Goal: Use online tool/utility: Use online tool/utility

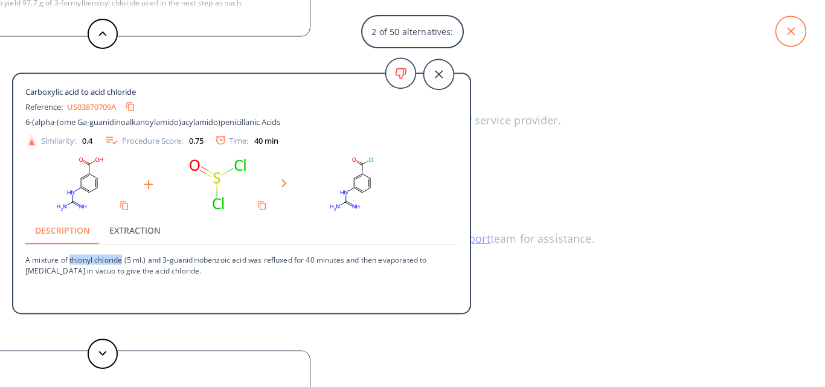
click at [794, 25] on icon at bounding box center [790, 31] width 30 height 30
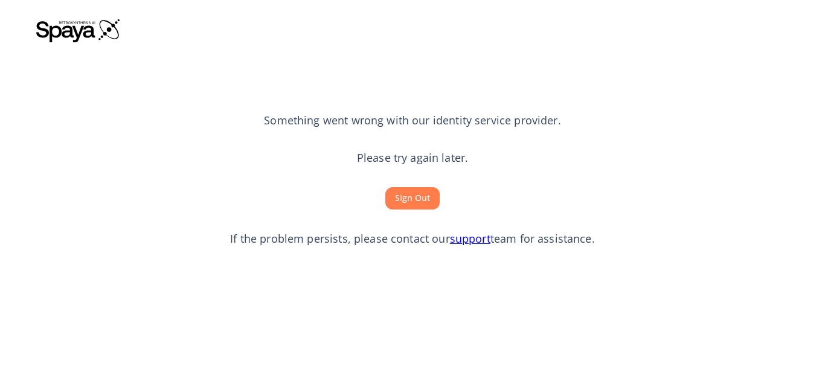
click at [423, 202] on button "Sign Out" at bounding box center [412, 198] width 54 height 22
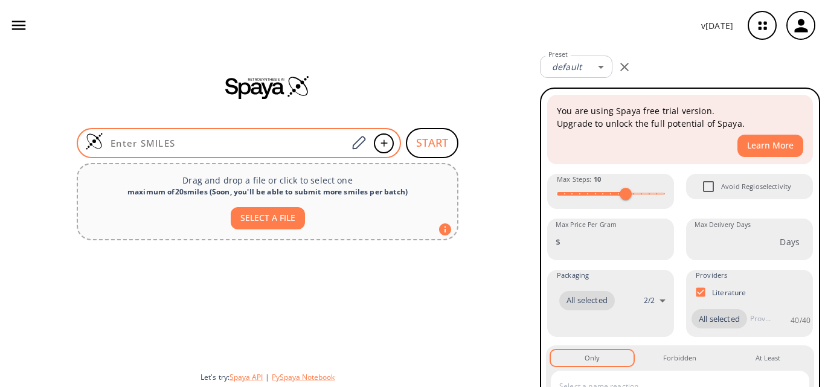
click at [216, 146] on input at bounding box center [225, 143] width 244 height 12
paste input "N#CC1=CC=C2C(NC(CC3=NC4=CC=C(C#N)C=C4N3)=N2)=C1"
type input "N#CC1=CC=C2C(NC(CC3=NC4=CC=C(C#N)C=C4N3)=N2)=C1"
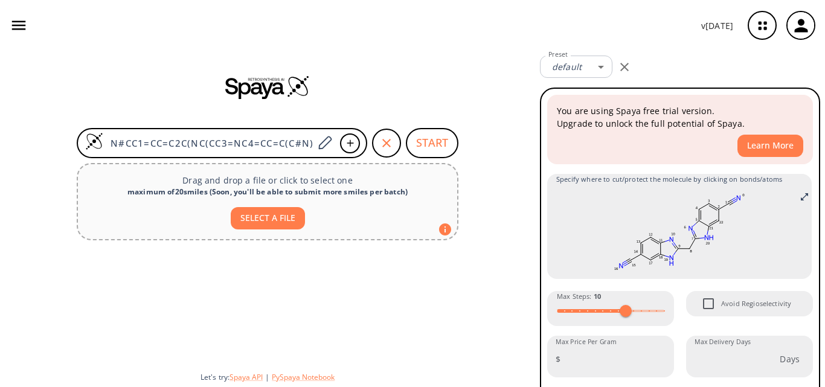
click at [252, 222] on button "SELECT A FILE" at bounding box center [268, 218] width 74 height 22
click at [444, 140] on button "START" at bounding box center [432, 143] width 53 height 30
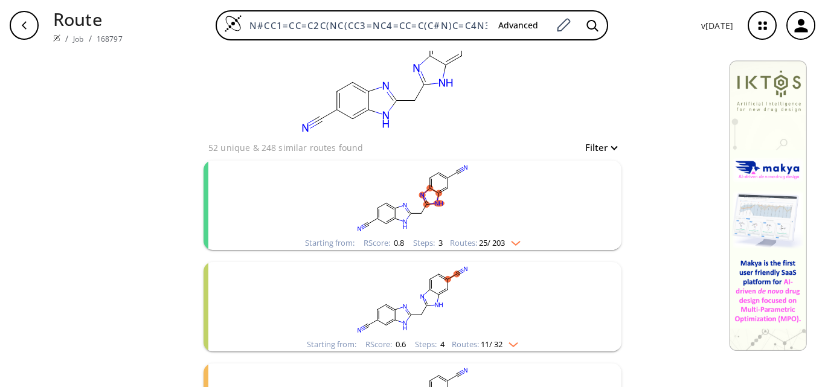
scroll to position [60, 0]
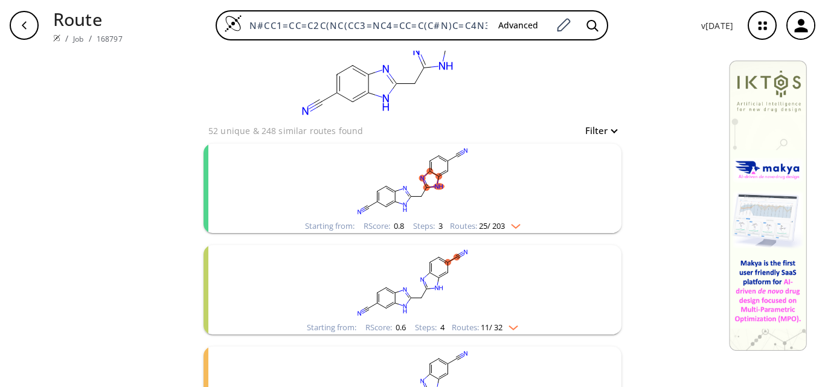
click at [431, 187] on icon "clusters" at bounding box center [433, 187] width 4 height 1
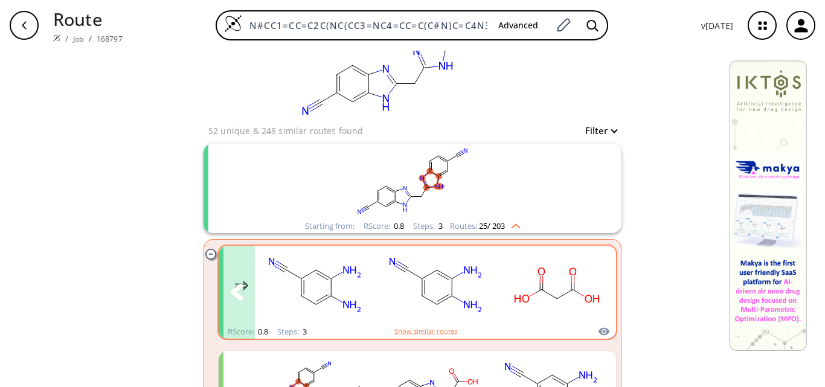
click at [502, 283] on rect "clusters" at bounding box center [556, 285] width 109 height 75
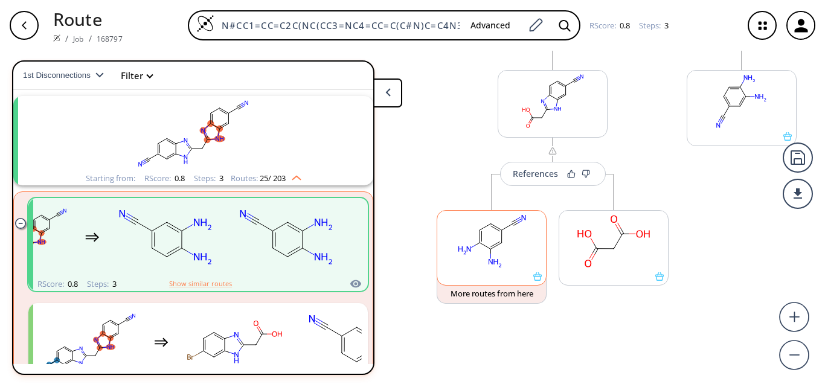
scroll to position [242, 0]
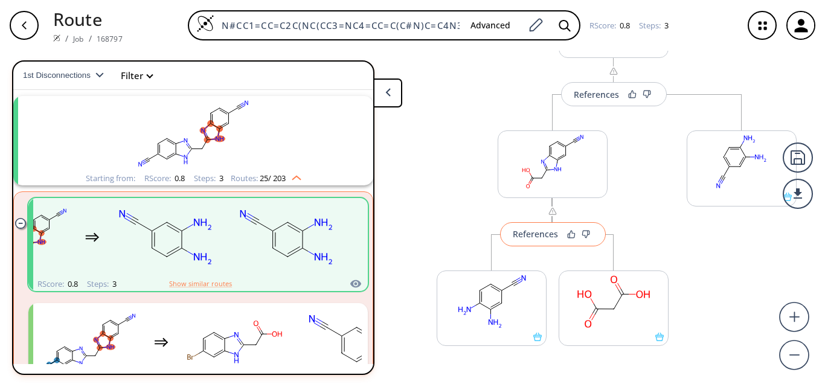
click at [535, 233] on div "References" at bounding box center [535, 234] width 45 height 8
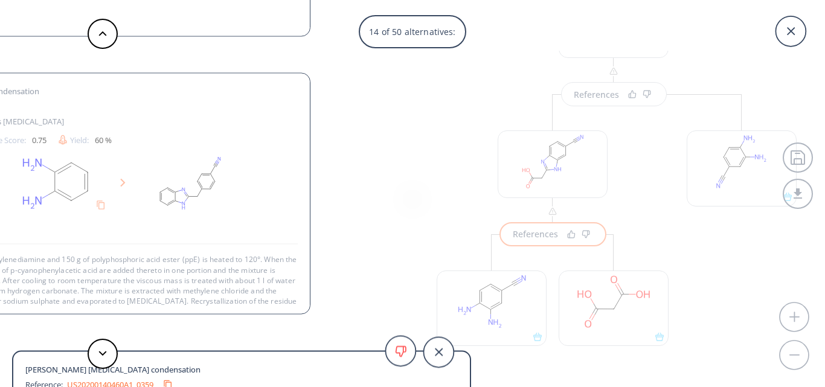
scroll to position [22, 0]
